Goal: Task Accomplishment & Management: Use online tool/utility

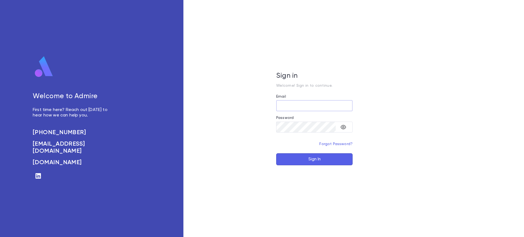
type input "**********"
click at [317, 154] on button "Sign In" at bounding box center [314, 159] width 76 height 12
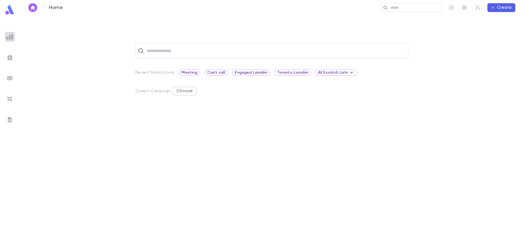
click at [14, 40] on div at bounding box center [10, 37] width 10 height 10
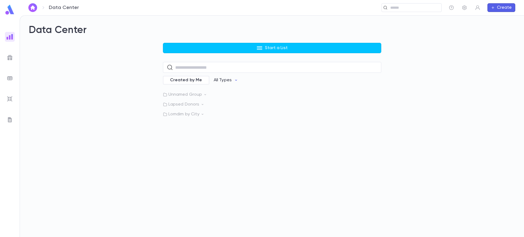
click at [11, 58] on img at bounding box center [10, 57] width 7 height 7
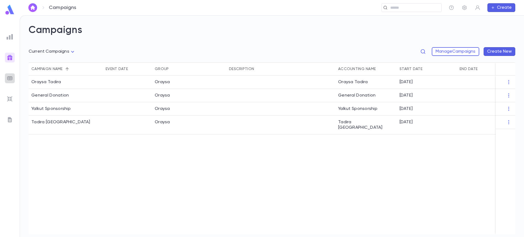
click at [7, 74] on div at bounding box center [10, 78] width 10 height 10
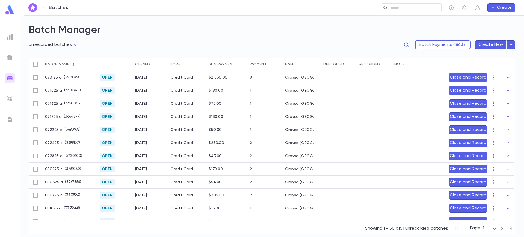
click at [146, 62] on div "Opened" at bounding box center [142, 64] width 15 height 13
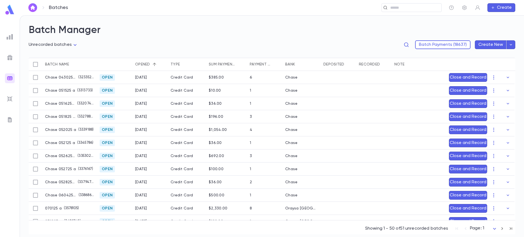
click at [152, 63] on icon "Sort" at bounding box center [154, 64] width 5 height 5
click at [507, 77] on icon "button" at bounding box center [508, 77] width 2 height 1
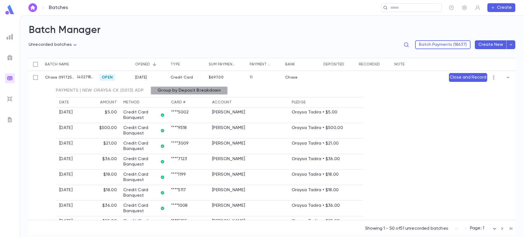
click at [218, 88] on span "Group by Deposit Breakdown" at bounding box center [189, 90] width 70 height 5
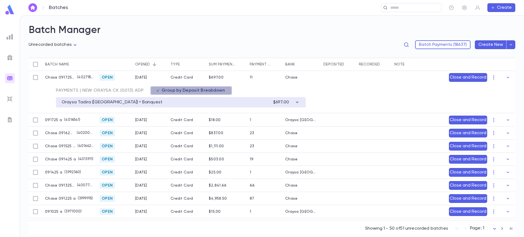
click at [214, 92] on span "Group by Deposit Breakdown" at bounding box center [193, 90] width 70 height 5
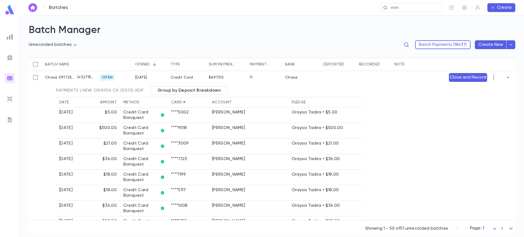
click at [506, 76] on icon "button" at bounding box center [507, 77] width 5 height 5
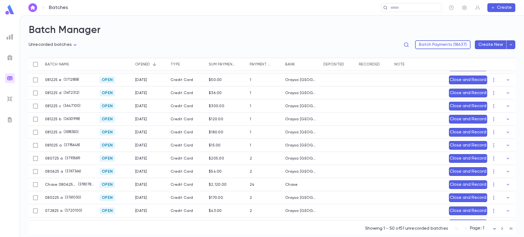
scroll to position [318, 0]
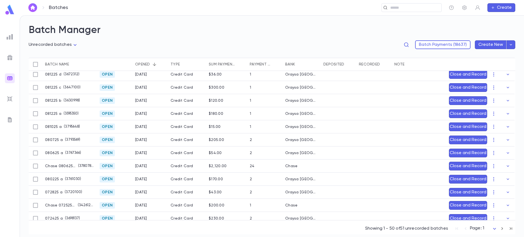
drag, startPoint x: 515, startPoint y: 138, endPoint x: 518, endPoint y: 89, distance: 49.2
click at [518, 89] on div "**********" at bounding box center [272, 127] width 504 height 222
drag, startPoint x: 515, startPoint y: 129, endPoint x: 522, endPoint y: 79, distance: 50.4
click at [522, 79] on div "**********" at bounding box center [272, 127] width 504 height 222
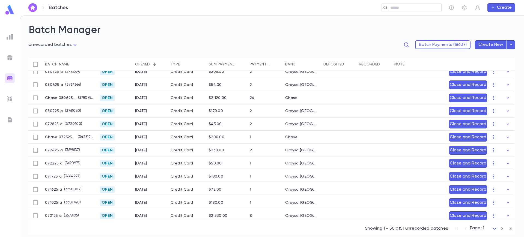
scroll to position [369, 0]
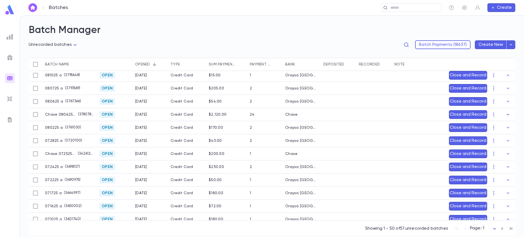
click at [505, 115] on icon "button" at bounding box center [507, 114] width 5 height 5
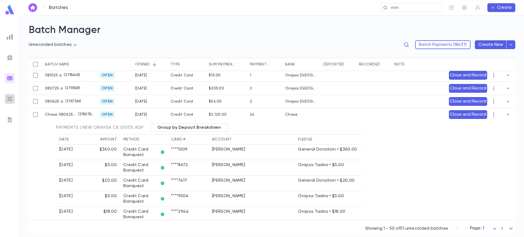
click at [10, 99] on img at bounding box center [10, 99] width 7 height 7
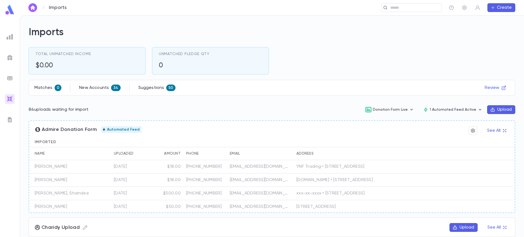
click at [497, 107] on button "Upload" at bounding box center [501, 109] width 28 height 9
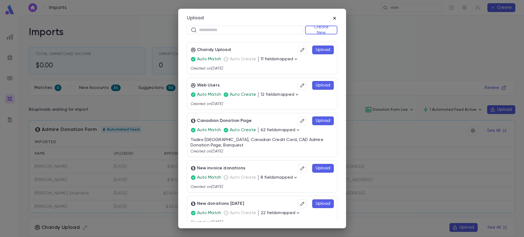
click at [333, 18] on icon "button" at bounding box center [334, 18] width 5 height 5
